Goal: Information Seeking & Learning: Learn about a topic

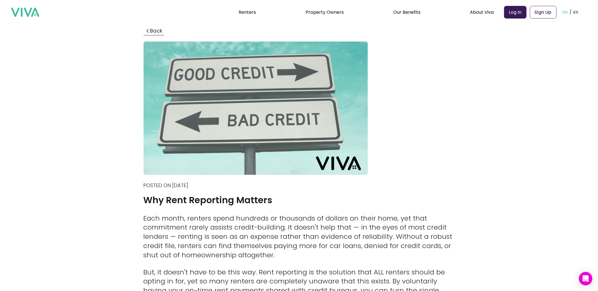
click at [160, 31] on button "Back" at bounding box center [154, 31] width 20 height 8
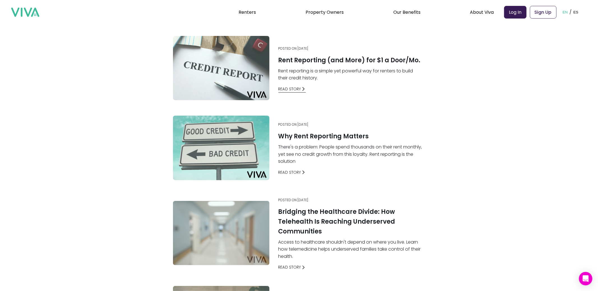
click at [285, 91] on link "Read Story" at bounding box center [293, 89] width 28 height 6
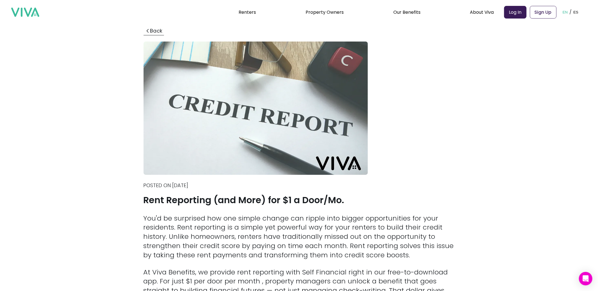
click at [150, 29] on button "Back" at bounding box center [154, 31] width 20 height 8
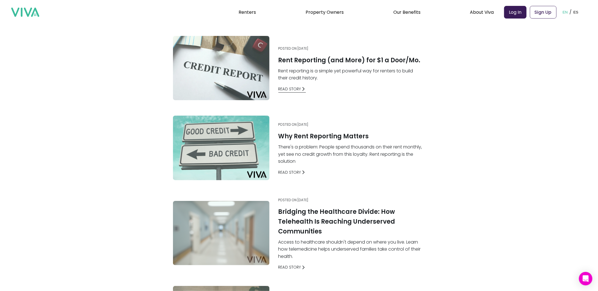
click at [285, 86] on link "Read Story" at bounding box center [293, 89] width 28 height 6
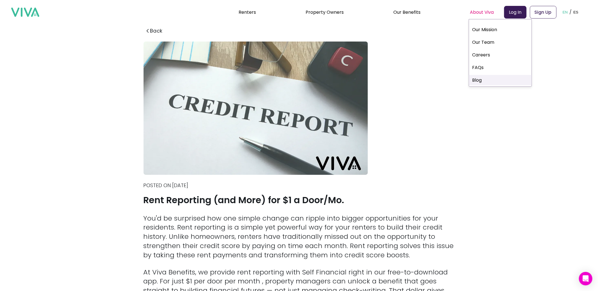
click at [479, 75] on link "Blog" at bounding box center [500, 80] width 63 height 10
